Goal: Check status: Check status

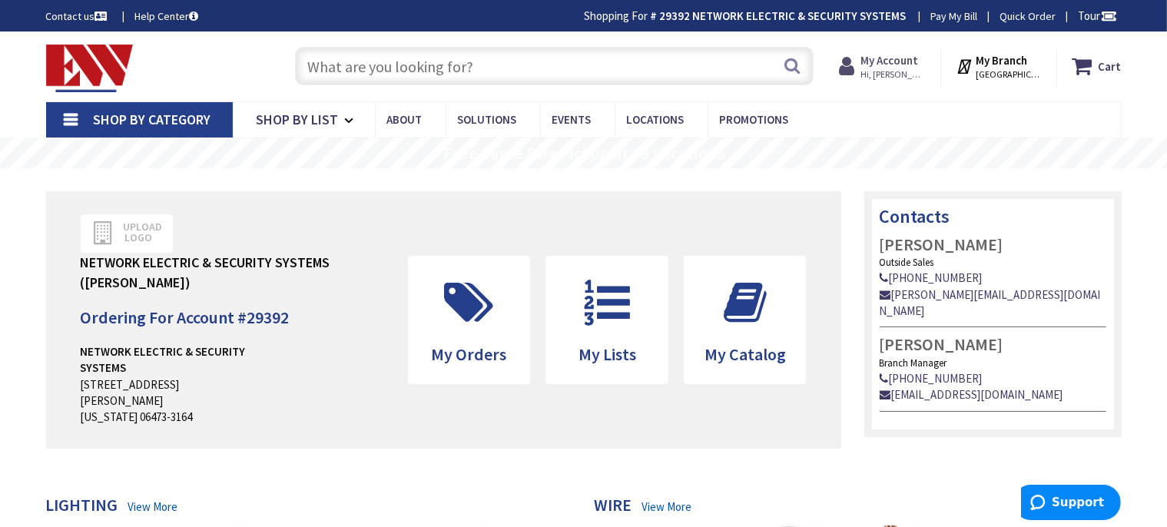
click at [893, 66] on strong "My Account" at bounding box center [889, 60] width 58 height 15
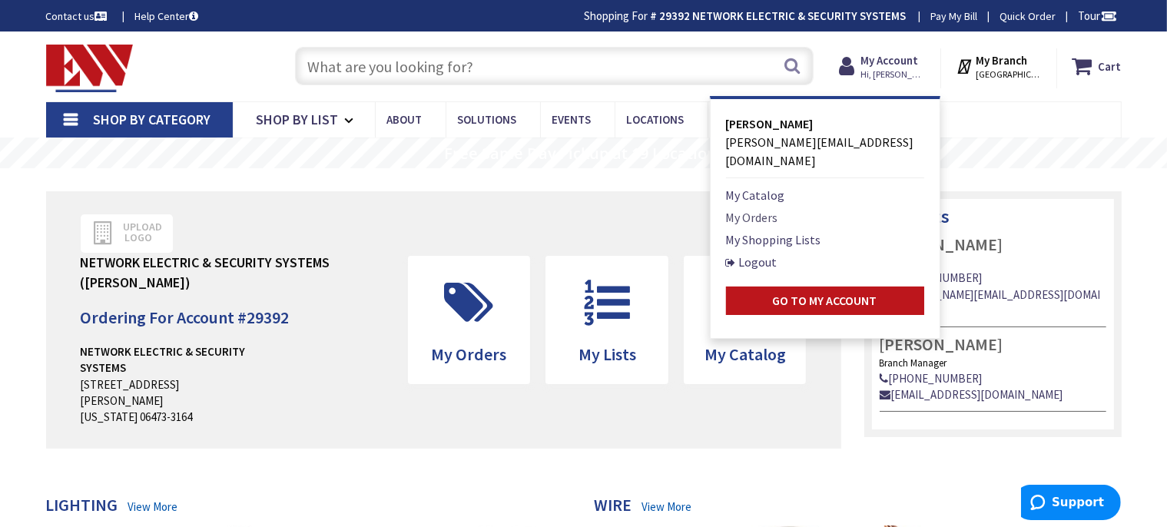
click at [751, 208] on link "My Orders" at bounding box center [752, 217] width 52 height 18
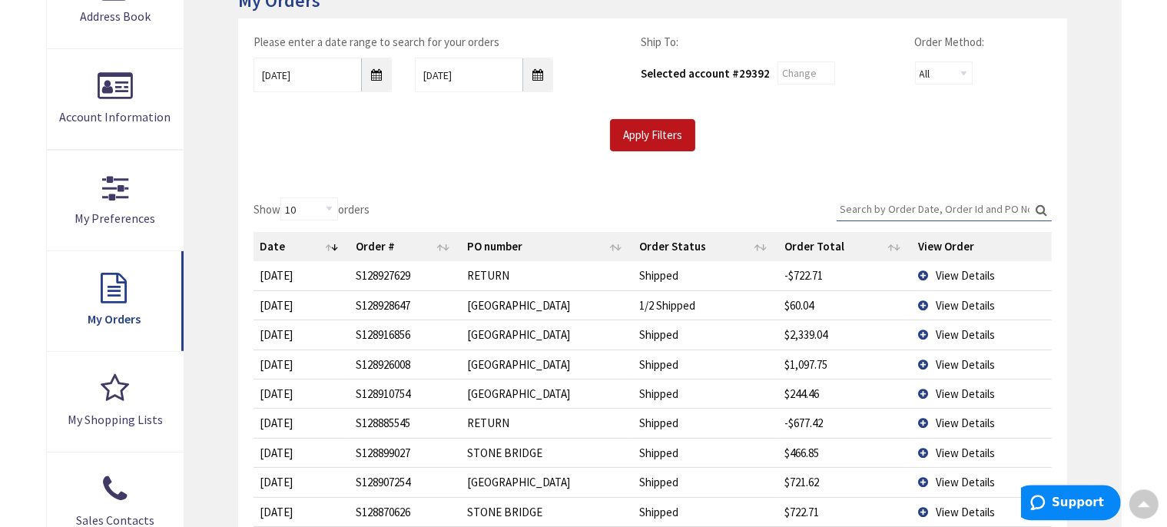
scroll to position [245, 0]
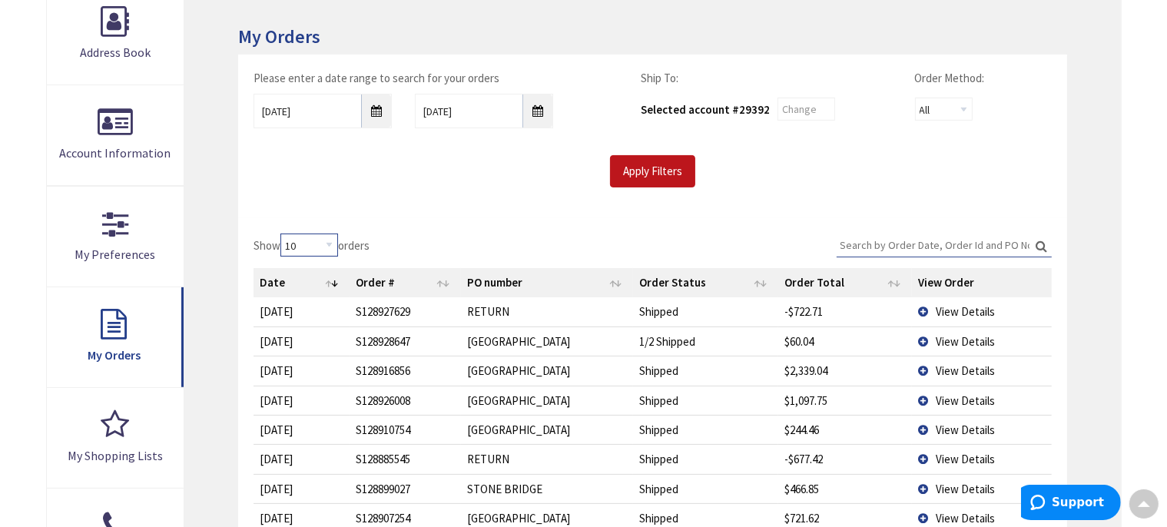
click at [280, 234] on select "10 25 50 100" at bounding box center [309, 245] width 58 height 23
select select "50"
click option "50" at bounding box center [0, 0] width 0 height 0
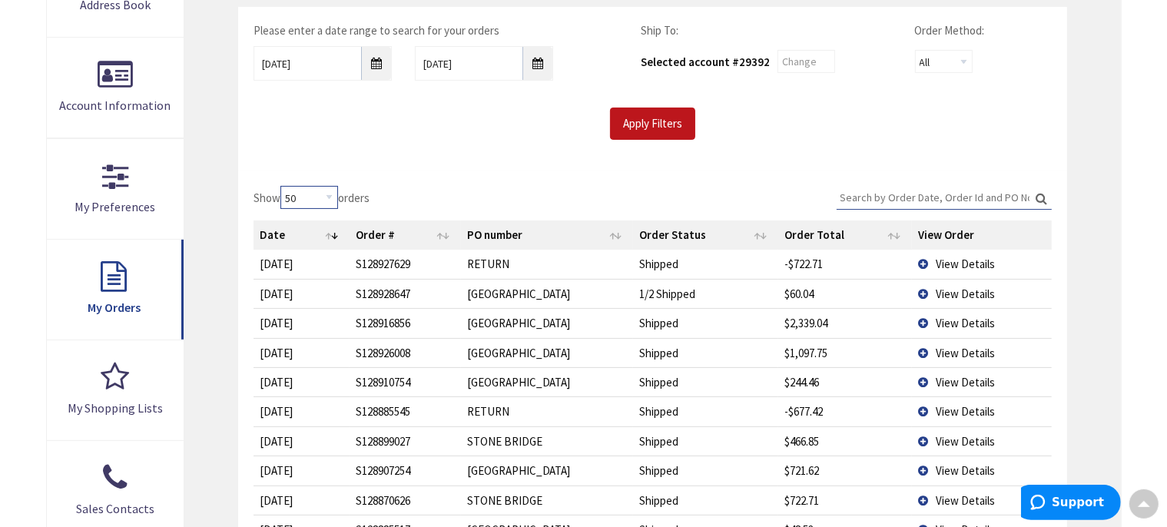
scroll to position [164, 0]
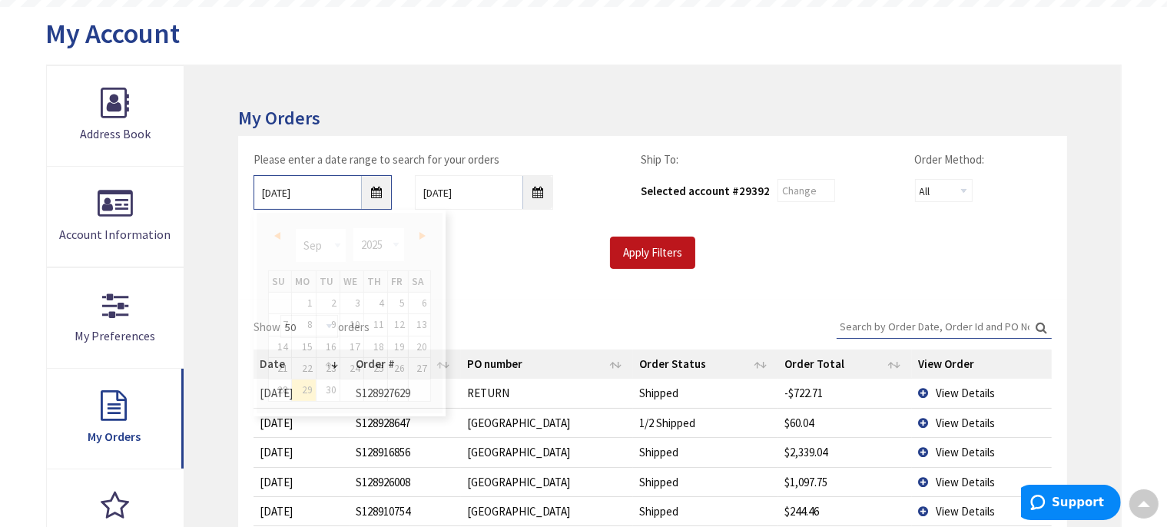
click at [368, 190] on input "9/29/2025" at bounding box center [322, 192] width 138 height 35
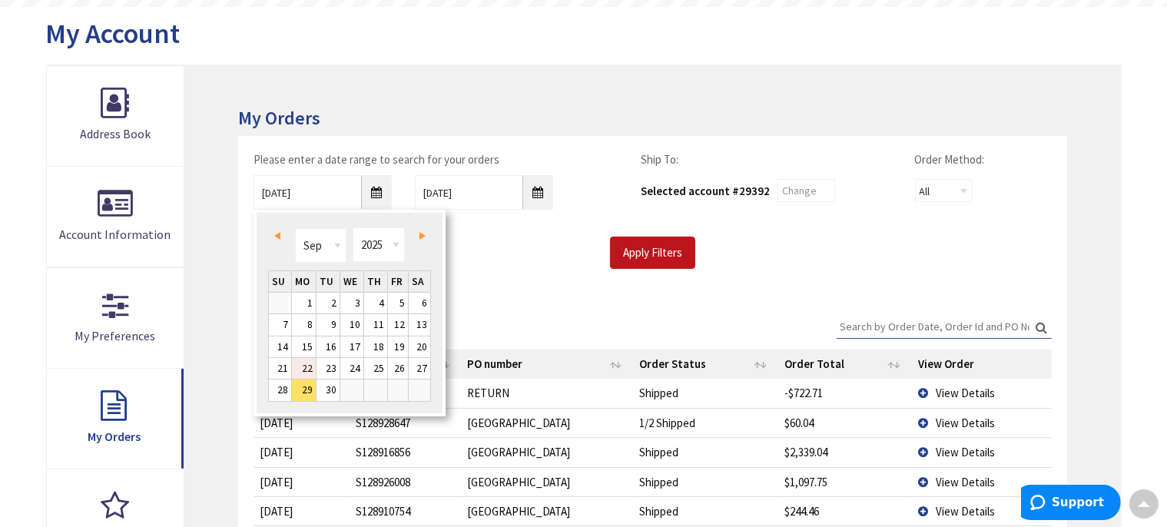
click at [303, 363] on link "22" at bounding box center [304, 368] width 24 height 21
type input "09/22/2025"
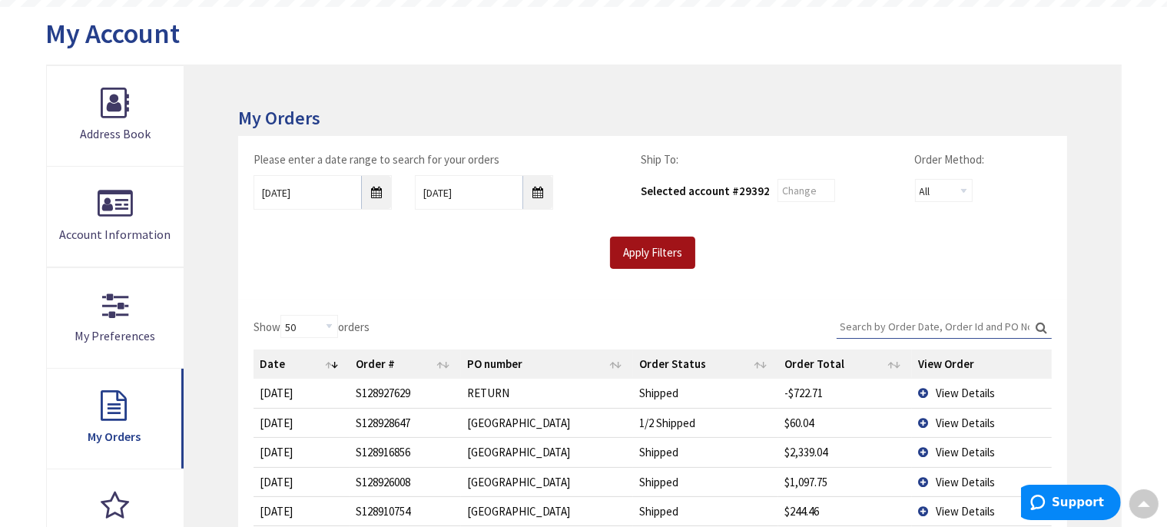
click at [647, 252] on input "Apply Filters" at bounding box center [652, 253] width 85 height 32
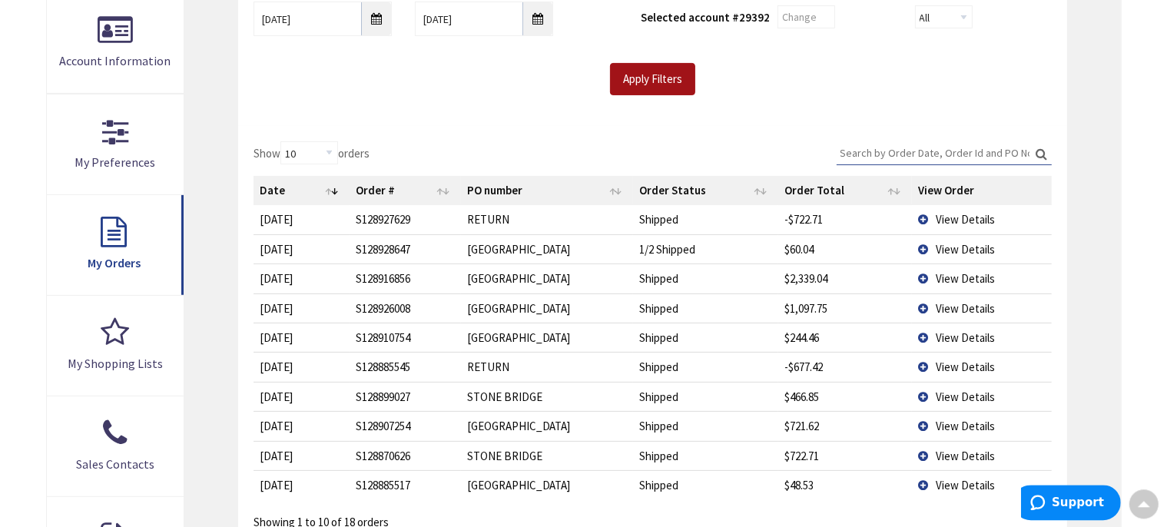
scroll to position [407, 0]
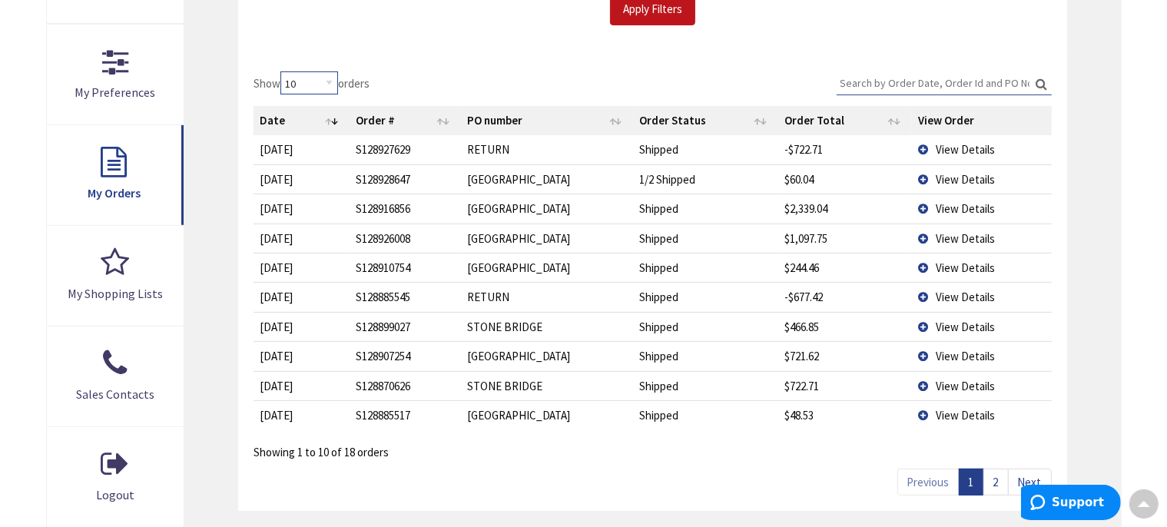
click at [280, 71] on select "10 25 50 100" at bounding box center [309, 82] width 58 height 23
select select "100"
click option "100" at bounding box center [0, 0] width 0 height 0
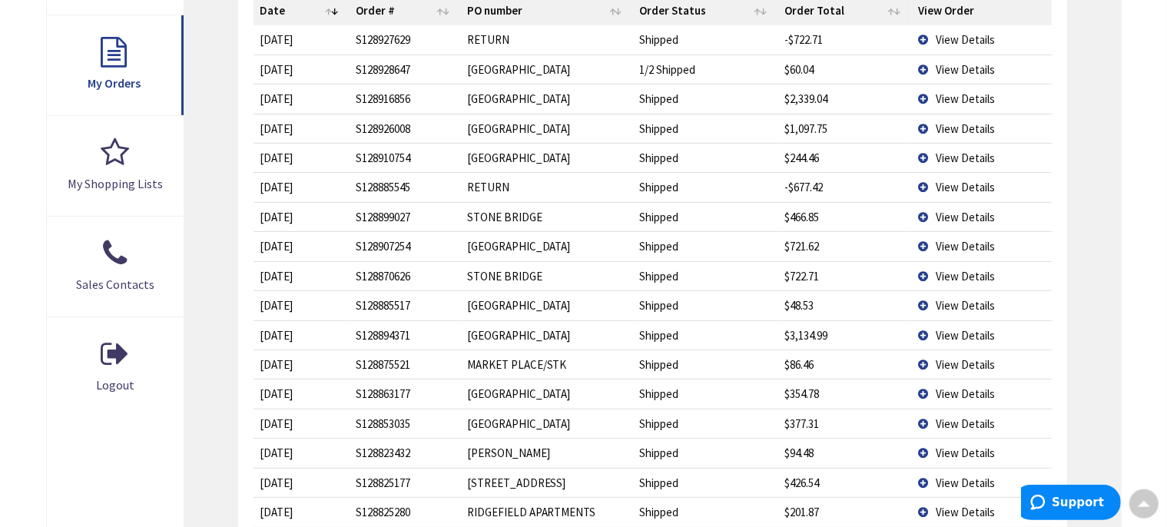
scroll to position [489, 0]
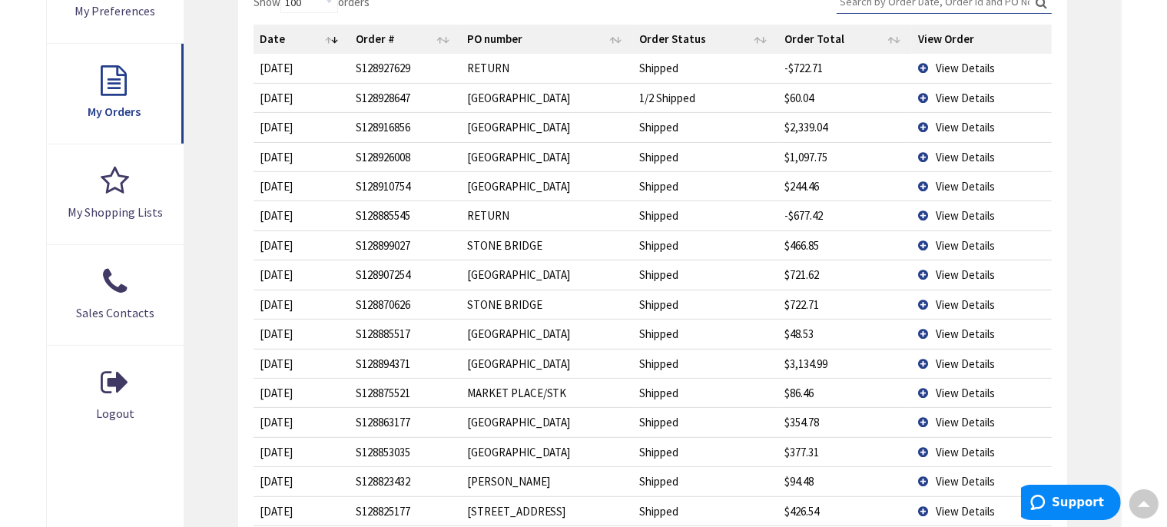
click at [924, 214] on td "View Details" at bounding box center [981, 214] width 139 height 29
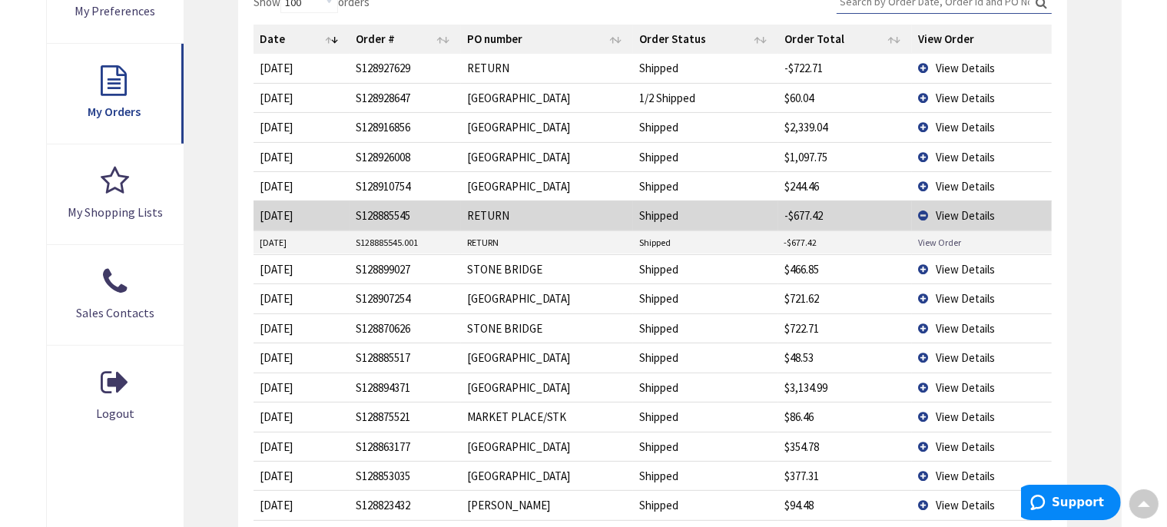
click at [936, 237] on link "View Order" at bounding box center [939, 242] width 43 height 13
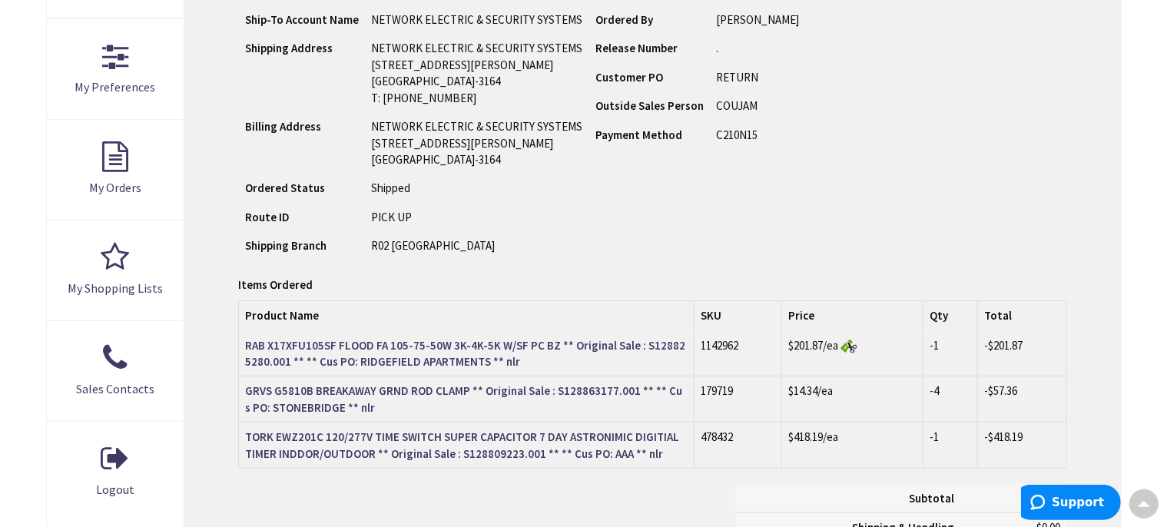
scroll to position [326, 0]
